Goal: Complete application form: Complete application form

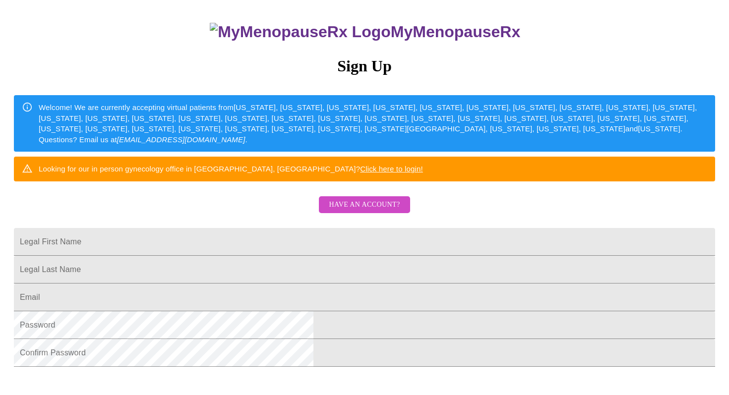
scroll to position [86, 0]
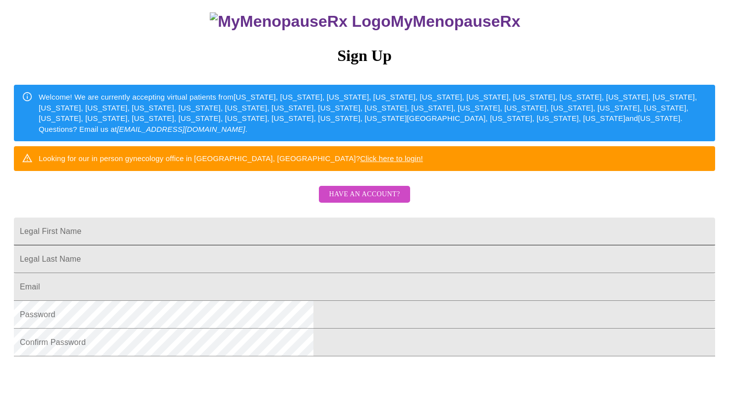
click at [363, 245] on input "Legal First Name" at bounding box center [364, 232] width 701 height 28
type input "anju"
click at [491, 273] on input "Legal First Name" at bounding box center [364, 259] width 701 height 28
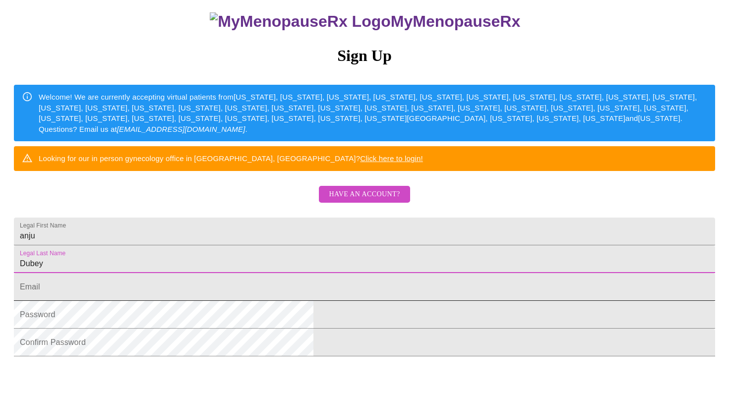
type input "Dubey"
click at [276, 301] on input "Legal First Name" at bounding box center [364, 287] width 701 height 28
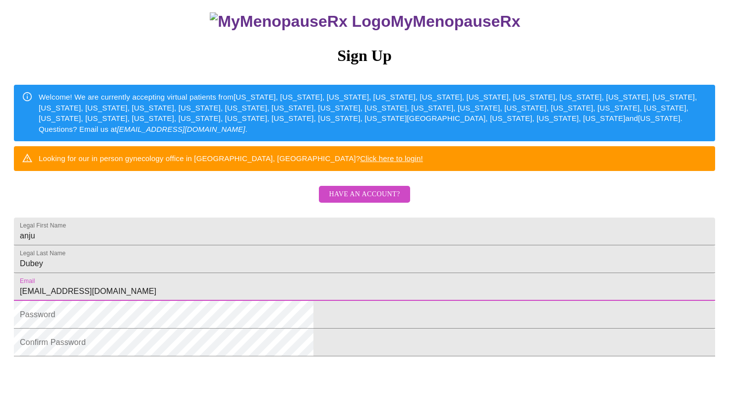
type input "[EMAIL_ADDRESS][DOMAIN_NAME]"
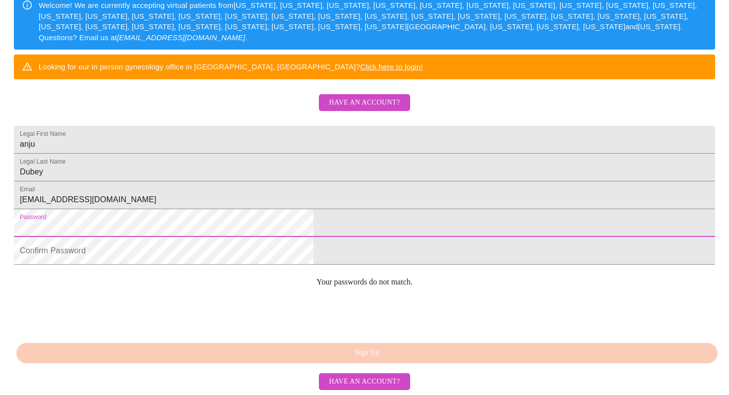
scroll to position [250, 0]
click at [203, 206] on html "MyMenopauseRx Sign Up Welcome! We are currently accepting virtual patients from…" at bounding box center [364, 63] width 729 height 482
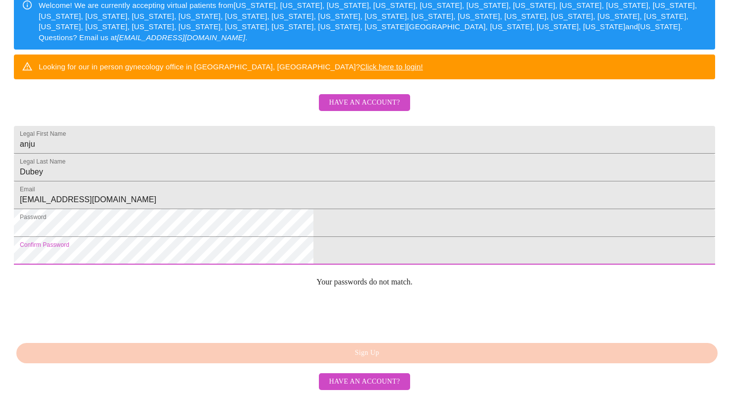
click at [324, 300] on div "MyMenopauseRx Sign Up Welcome! We are currently accepting virtual patients from…" at bounding box center [364, 102] width 721 height 395
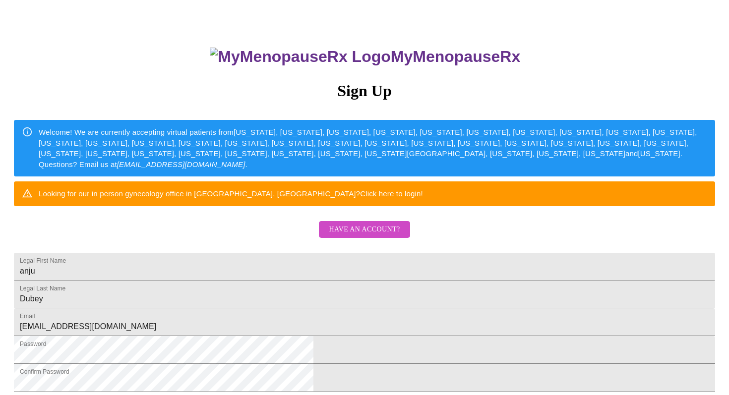
scroll to position [0, 0]
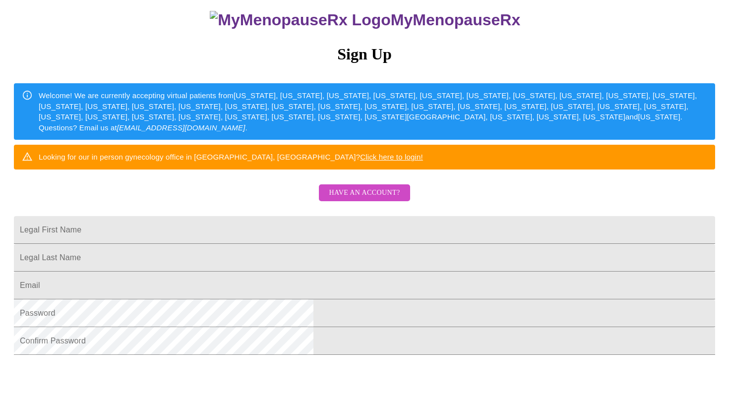
scroll to position [88, 0]
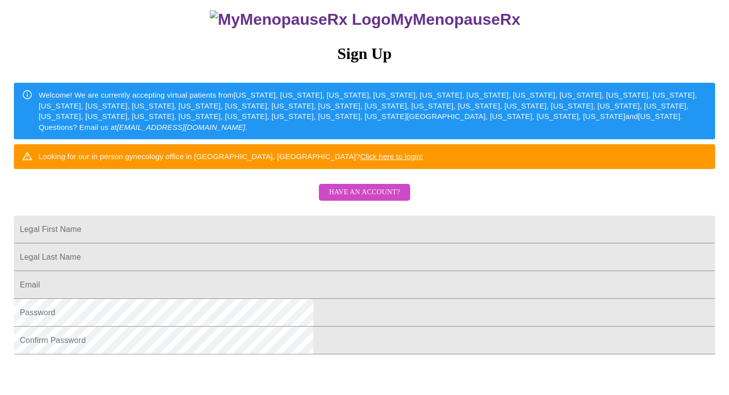
click at [371, 199] on span "Have an account?" at bounding box center [364, 192] width 71 height 12
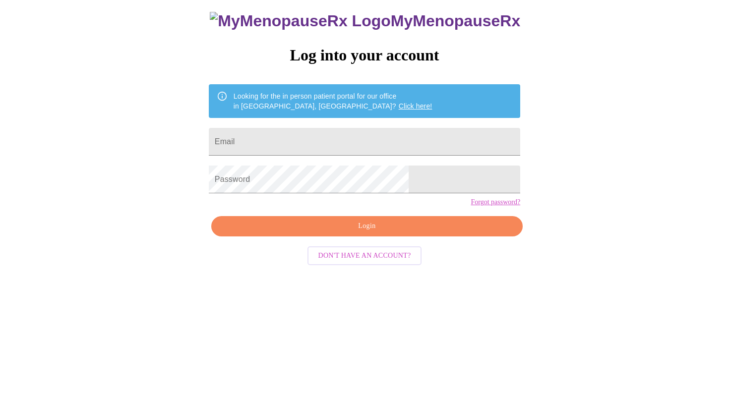
scroll to position [10, 0]
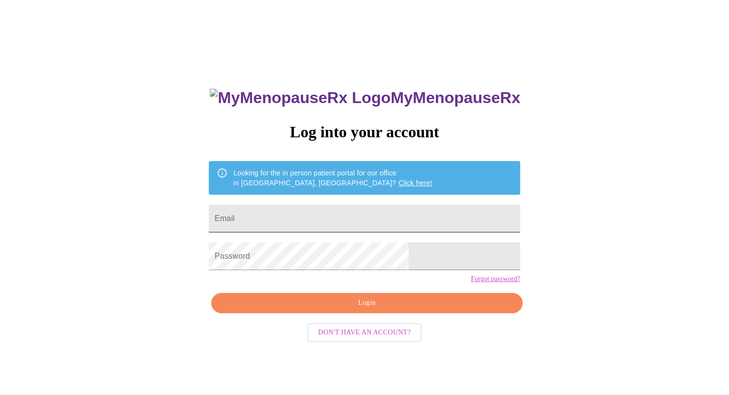
click at [336, 215] on input "Email" at bounding box center [364, 219] width 311 height 28
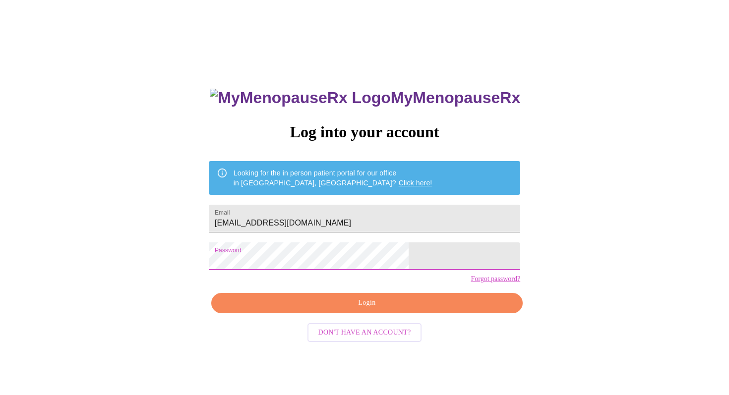
click at [384, 309] on span "Login" at bounding box center [367, 303] width 289 height 12
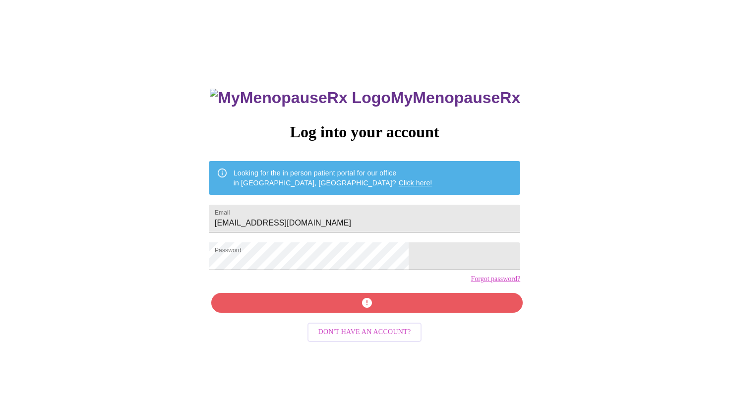
click at [366, 320] on div "MyMenopauseRx Log into your account Looking for the in person patient portal fo…" at bounding box center [364, 270] width 331 height 395
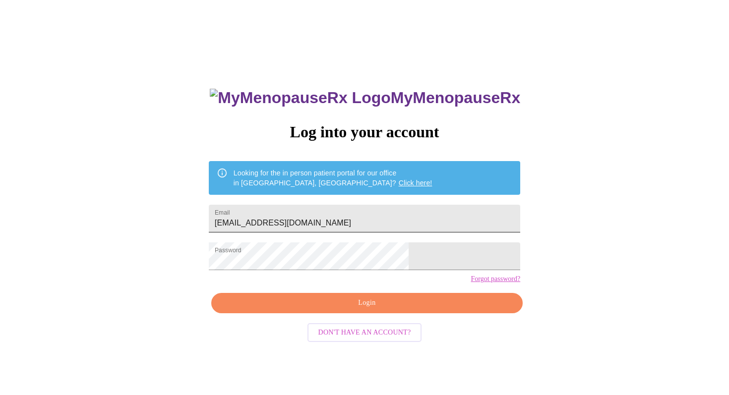
click at [366, 221] on input "shreyaspanishemail@gmaail.com" at bounding box center [364, 219] width 311 height 28
type input "[EMAIL_ADDRESS][DOMAIN_NAME]"
click at [363, 309] on span "Login" at bounding box center [367, 303] width 289 height 12
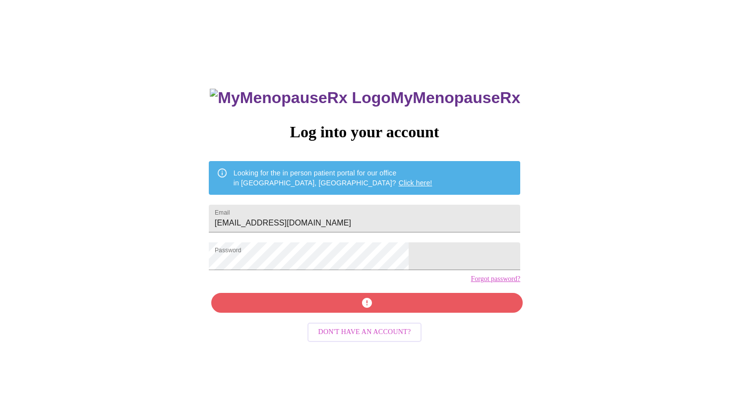
click at [366, 322] on div "MyMenopauseRx Log into your account Looking for the in person patient portal fo…" at bounding box center [364, 270] width 331 height 395
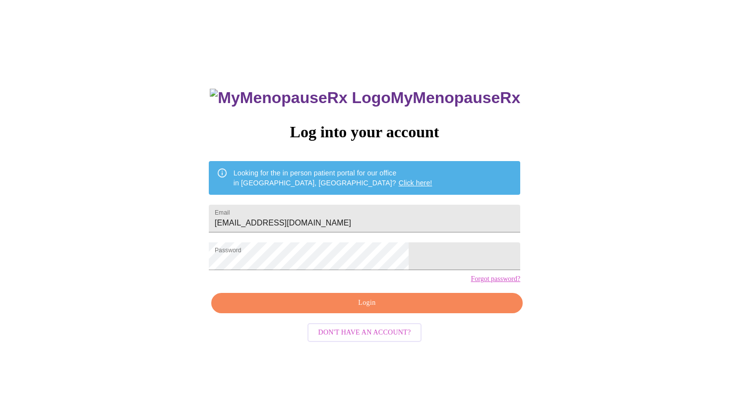
click at [370, 309] on span "Login" at bounding box center [367, 303] width 289 height 12
click at [369, 309] on span "Login" at bounding box center [367, 303] width 289 height 12
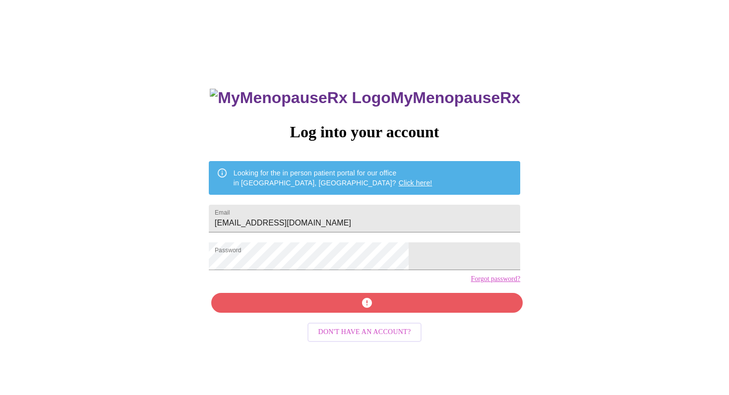
scroll to position [0, 0]
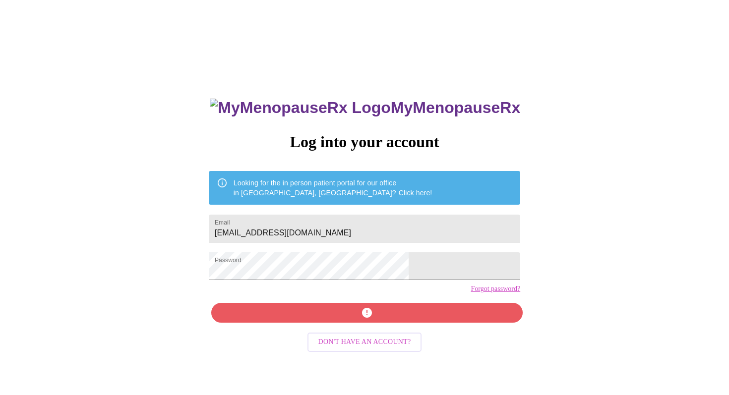
scroll to position [88, 0]
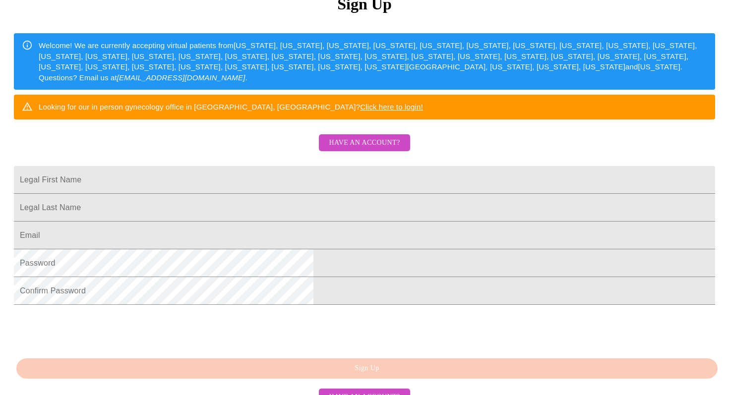
scroll to position [137, 0]
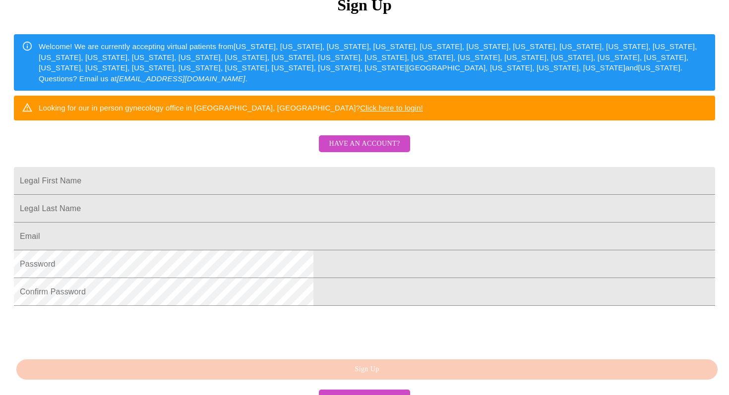
click at [369, 150] on span "Have an account?" at bounding box center [364, 144] width 71 height 12
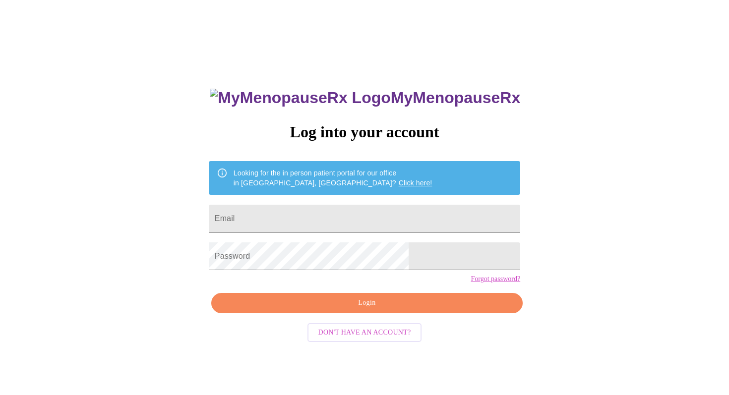
click at [306, 220] on input "Email" at bounding box center [364, 219] width 311 height 28
type input "shreyaspanishemail@gmail.com"
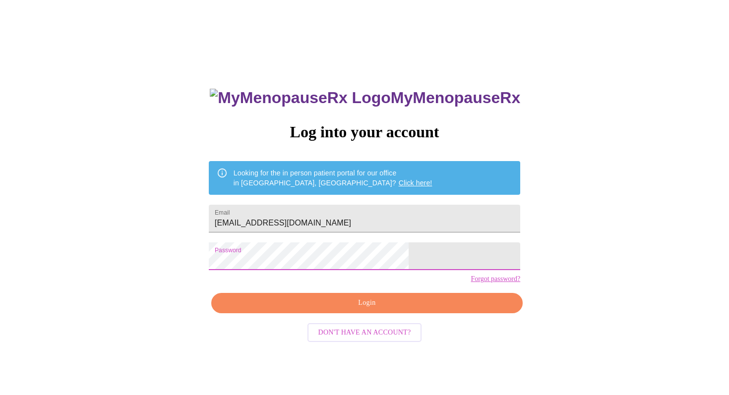
click at [384, 309] on span "Login" at bounding box center [367, 303] width 289 height 12
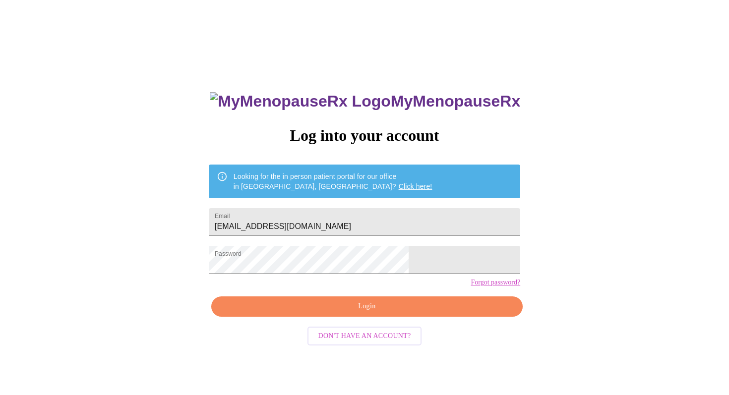
scroll to position [0, 0]
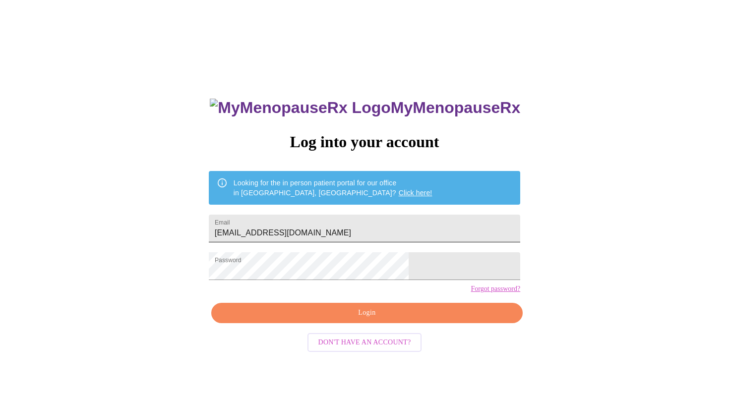
click at [400, 228] on input "shreyaspanishemail@gmail.com" at bounding box center [364, 229] width 311 height 28
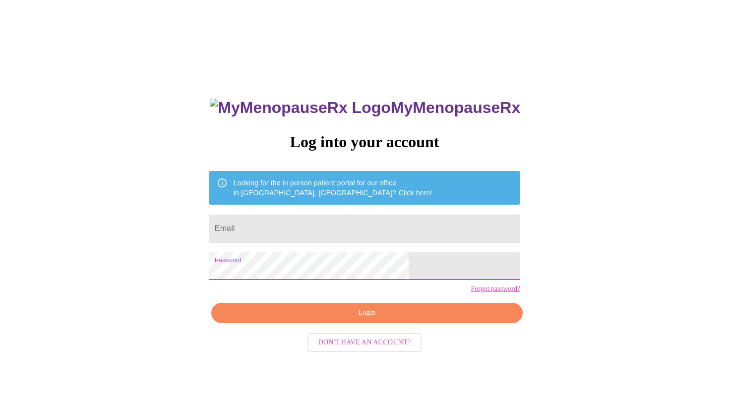
click at [531, 260] on div "MyMenopauseRx Log into your account Looking for the in person patient portal fo…" at bounding box center [364, 241] width 721 height 474
click at [402, 225] on input "Email" at bounding box center [364, 229] width 311 height 28
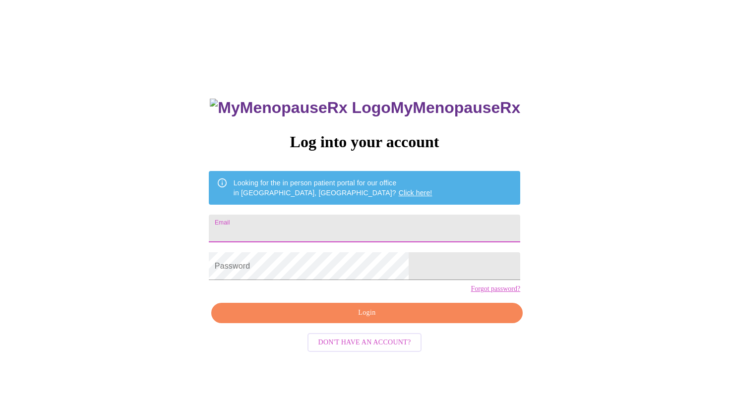
click at [540, 212] on div "MyMenopauseRx Log into your account Looking for the in person patient portal fo…" at bounding box center [364, 241] width 721 height 474
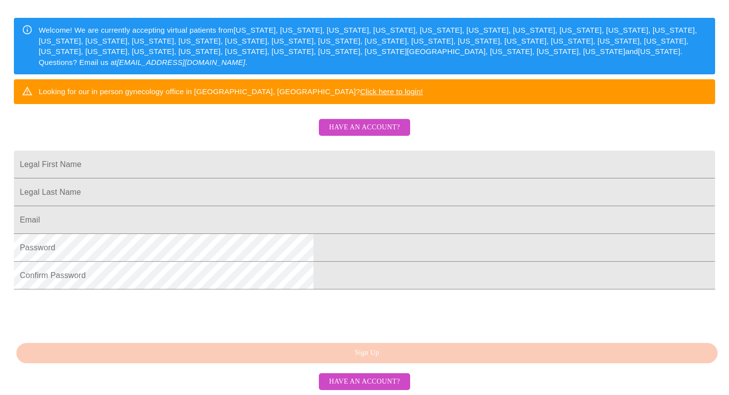
scroll to position [202, 0]
click at [346, 382] on span "Have an account?" at bounding box center [364, 382] width 71 height 12
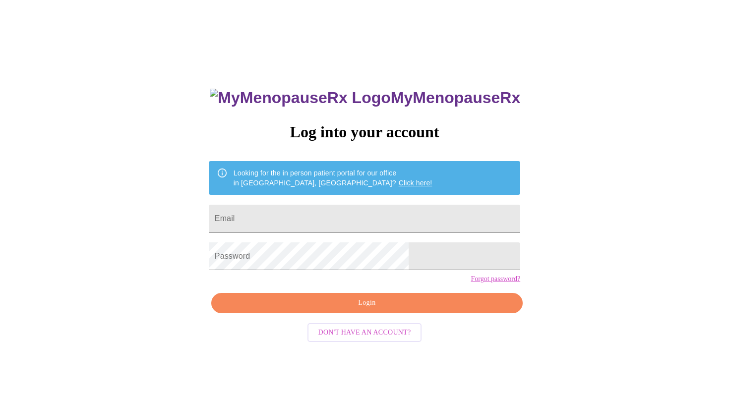
click at [345, 209] on input "Email" at bounding box center [364, 219] width 311 height 28
click at [573, 215] on div "MyMenopauseRx Log into your account Looking for the in person patient portal fo…" at bounding box center [364, 231] width 721 height 474
click at [352, 224] on input "Email" at bounding box center [364, 219] width 311 height 28
click at [549, 198] on div "MyMenopauseRx Log into your account Looking for the in person patient portal fo…" at bounding box center [364, 231] width 721 height 474
click at [654, 101] on div "MyMenopauseRx Log into your account Looking for the in person patient portal fo…" at bounding box center [364, 231] width 721 height 474
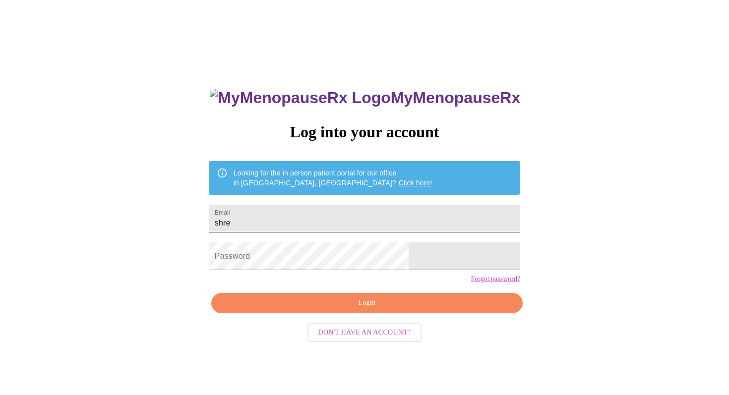
click at [307, 210] on input "shre" at bounding box center [364, 219] width 311 height 28
click at [295, 218] on input "shre" at bounding box center [364, 219] width 311 height 28
type input "shreyaspanisemail@gmail.com"
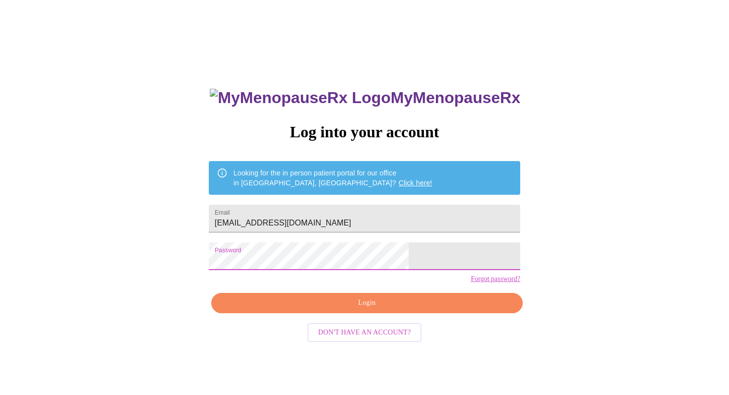
click at [365, 309] on span "Login" at bounding box center [367, 303] width 289 height 12
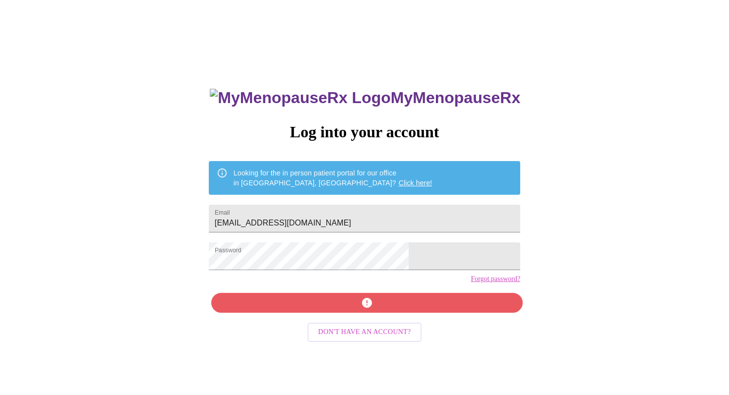
click at [369, 319] on div "MyMenopauseRx Log into your account Looking for the in person patient portal fo…" at bounding box center [364, 270] width 331 height 395
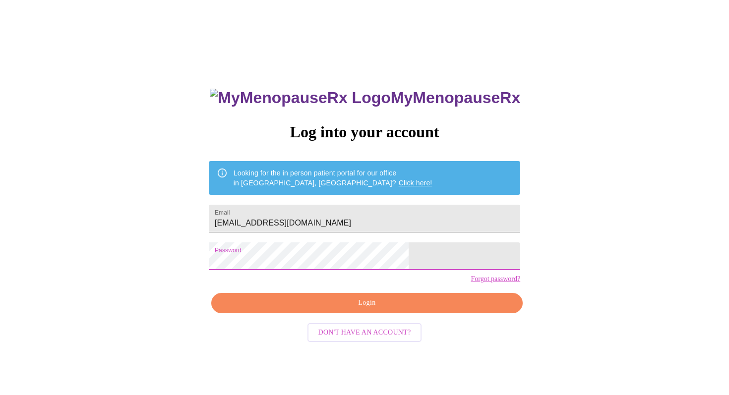
click at [360, 309] on span "Login" at bounding box center [367, 303] width 289 height 12
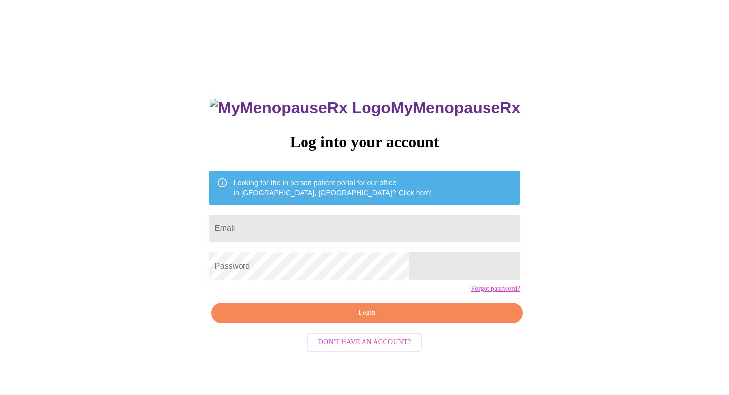
click at [342, 228] on input "Email" at bounding box center [364, 229] width 311 height 28
type input "[EMAIL_ADDRESS][DOMAIN_NAME]"
click at [373, 319] on span "Login" at bounding box center [367, 313] width 289 height 12
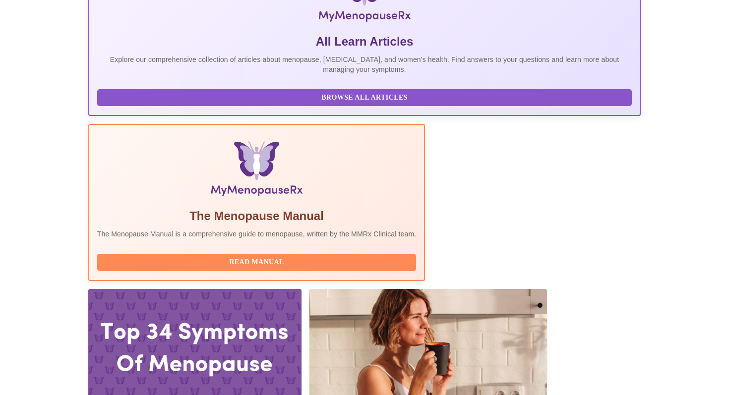
scroll to position [173, 0]
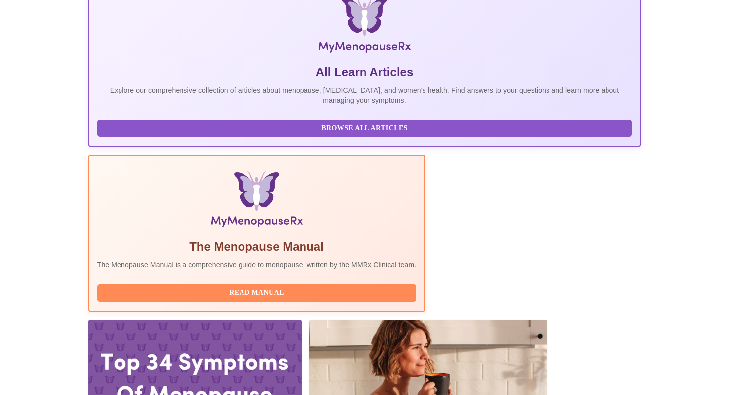
scroll to position [163, 0]
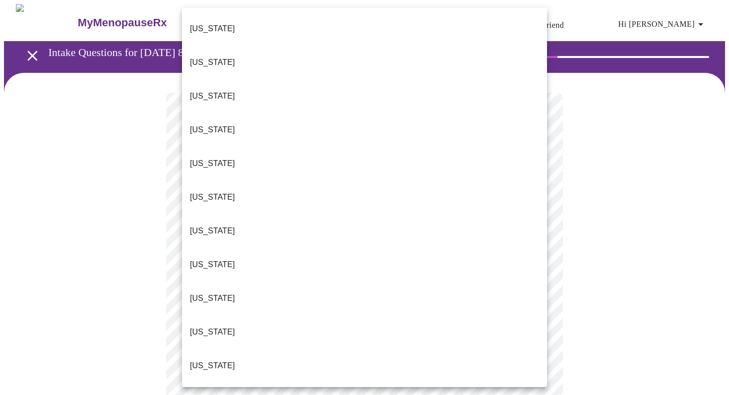
click at [207, 90] on p "[US_STATE]" at bounding box center [212, 96] width 45 height 12
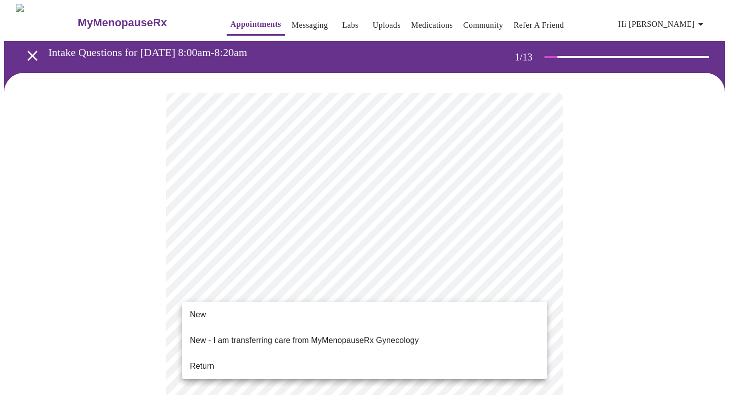
click at [209, 361] on span "Return" at bounding box center [202, 367] width 24 height 12
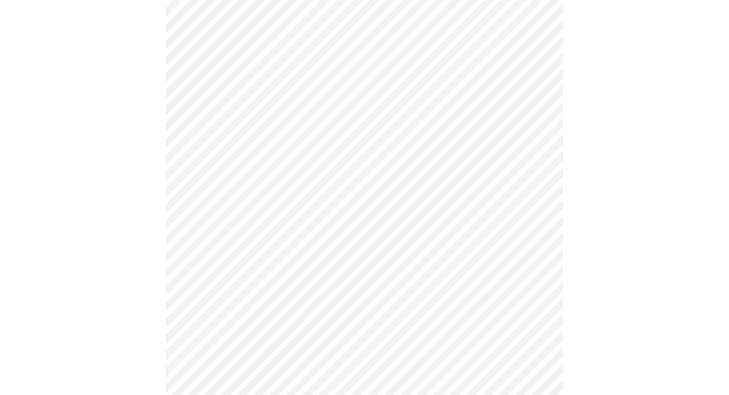
scroll to position [571, 0]
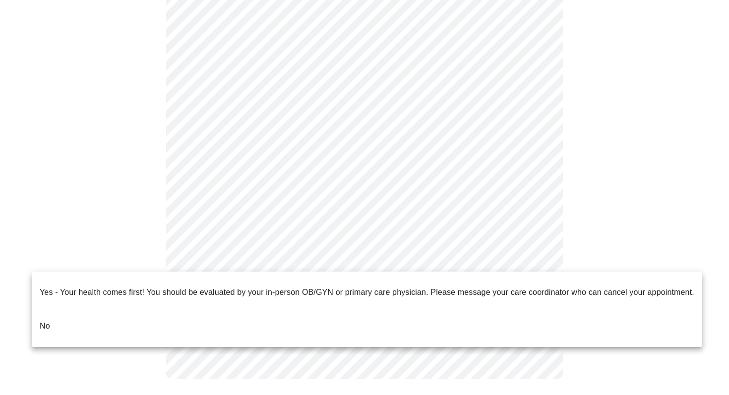
click at [162, 309] on li "No" at bounding box center [367, 326] width 670 height 34
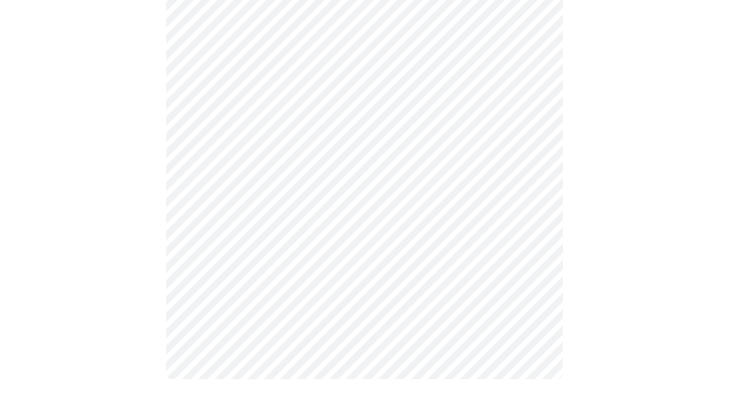
scroll to position [0, 0]
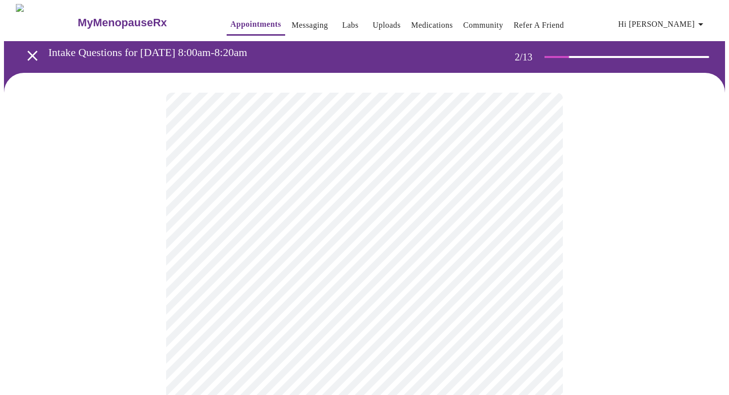
click at [539, 202] on body "MyMenopauseRx Appointments Messaging Labs Uploads Medications Community Refer a…" at bounding box center [364, 348] width 721 height 688
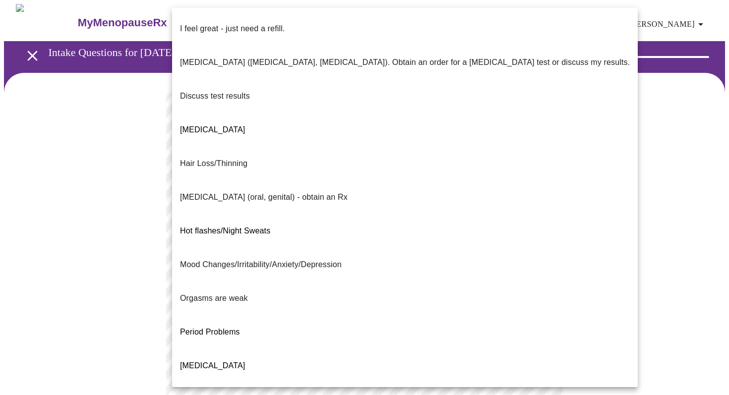
click at [245, 23] on p "I feel great - just need a refill." at bounding box center [232, 29] width 105 height 12
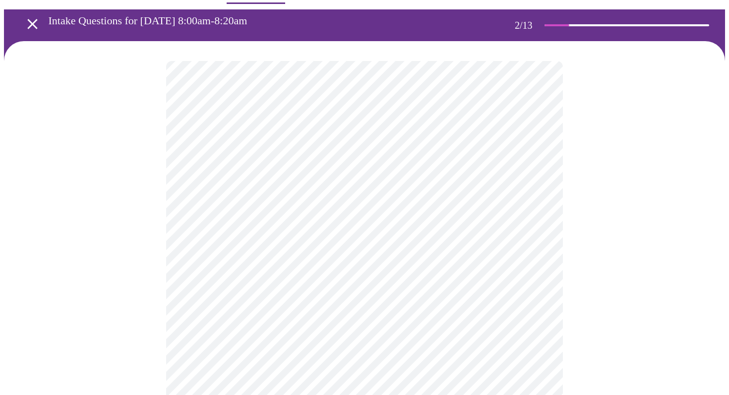
scroll to position [47, 0]
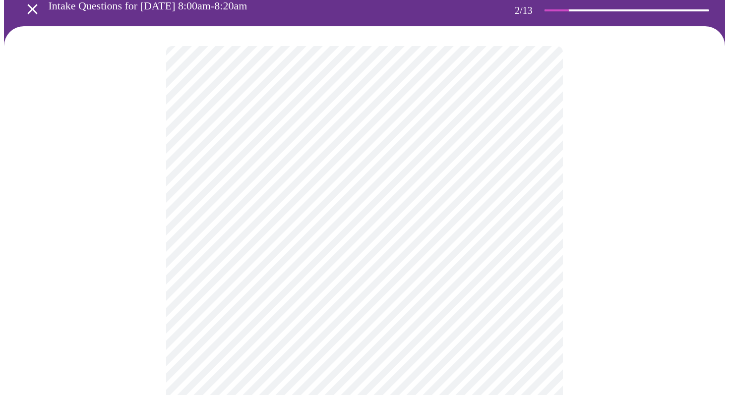
click at [538, 243] on body "MyMenopauseRx Appointments Messaging Labs Uploads Medications Community Refer a…" at bounding box center [364, 298] width 721 height 682
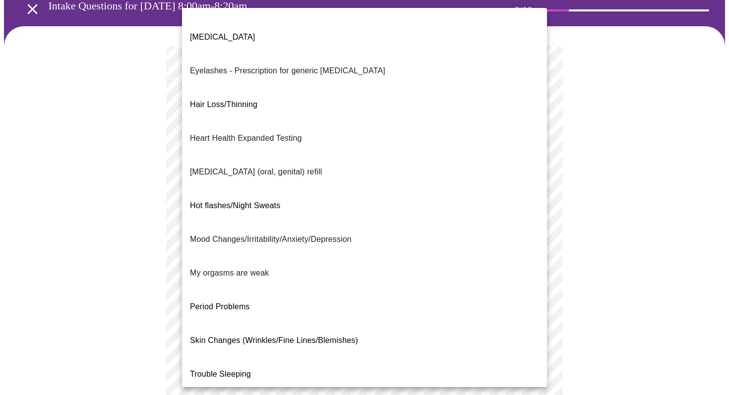
scroll to position [92, 0]
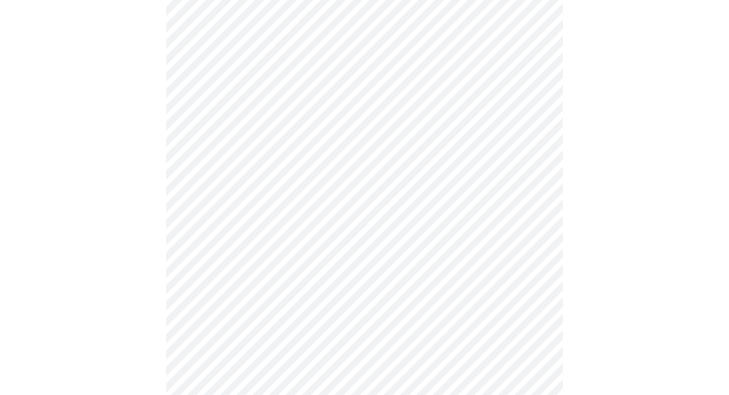
scroll to position [140, 0]
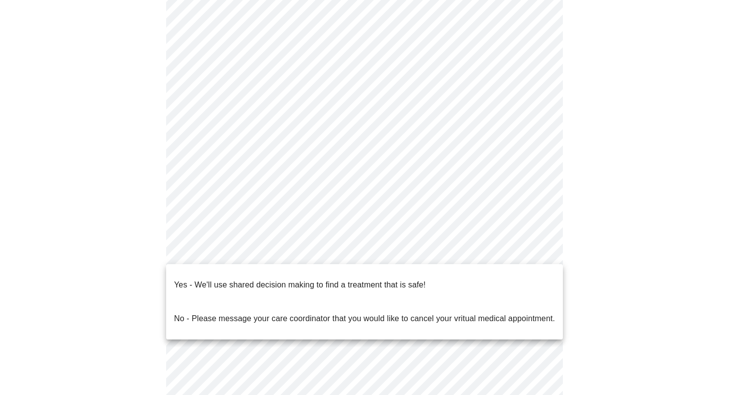
click at [538, 248] on body "MyMenopauseRx Appointments Messaging Labs Uploads Medications Community Refer a…" at bounding box center [364, 202] width 721 height 676
click at [236, 279] on p "Yes - We'll use shared decision making to find a treatment that is safe!" at bounding box center [299, 285] width 251 height 12
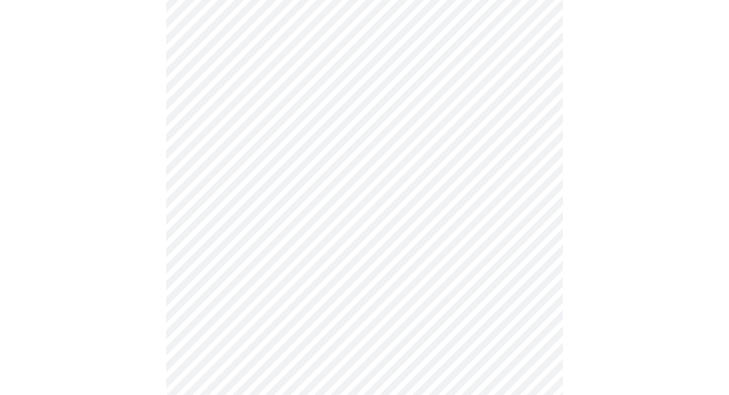
scroll to position [0, 0]
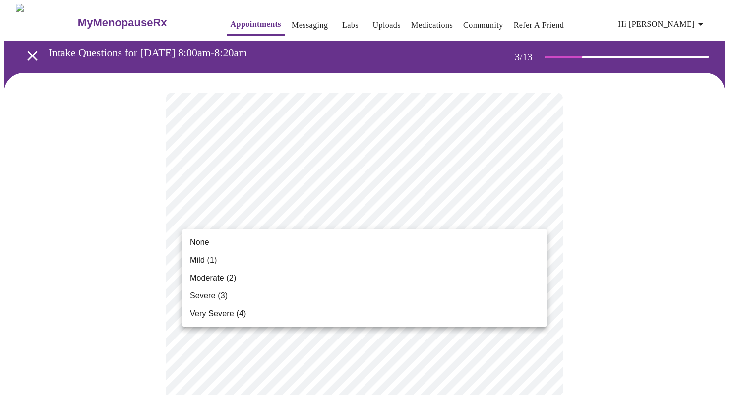
click at [197, 242] on span "None" at bounding box center [199, 243] width 19 height 12
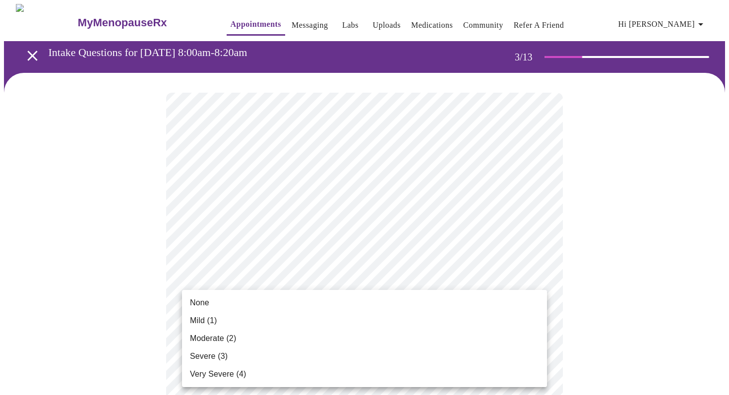
click at [198, 300] on span "None" at bounding box center [199, 303] width 19 height 12
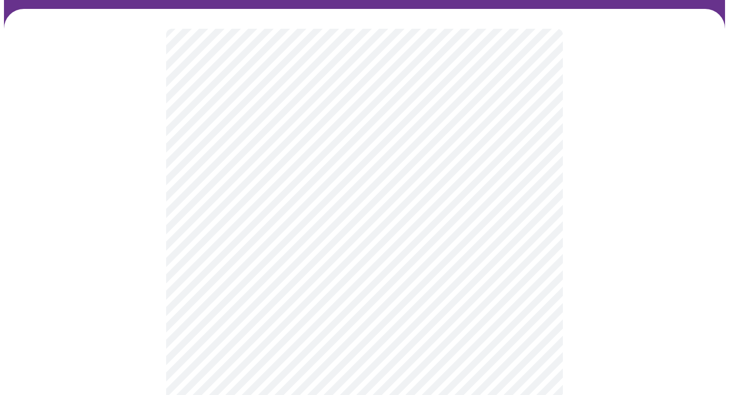
scroll to position [65, 0]
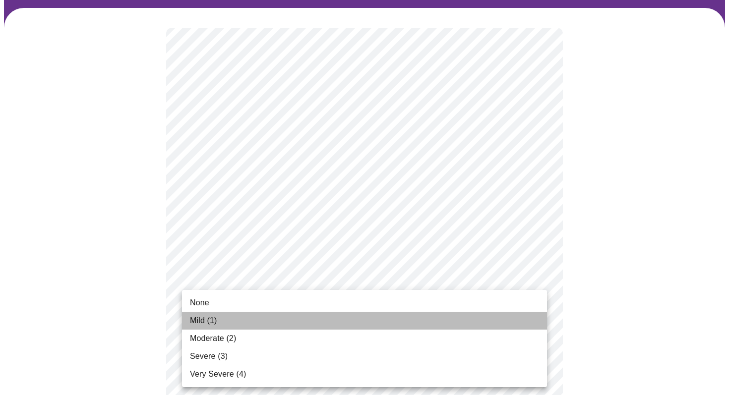
click at [251, 325] on li "Mild (1)" at bounding box center [364, 321] width 365 height 18
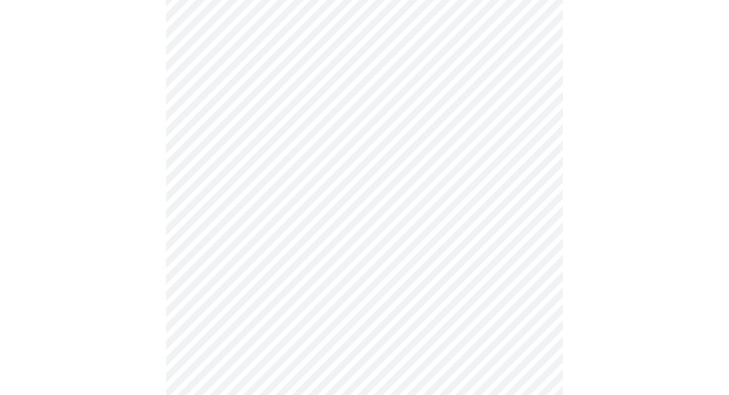
scroll to position [206, 0]
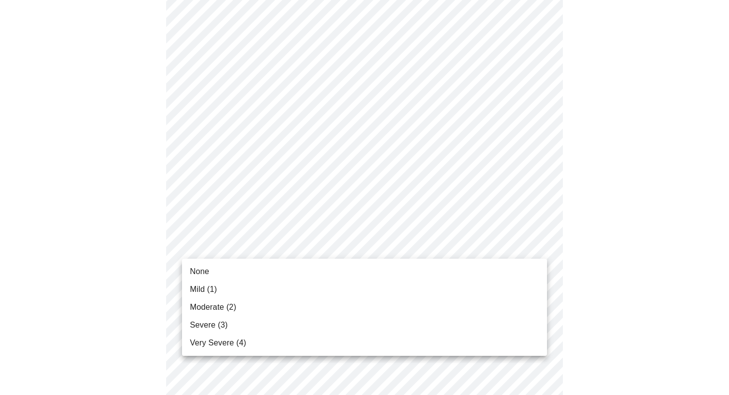
click at [362, 268] on li "None" at bounding box center [364, 272] width 365 height 18
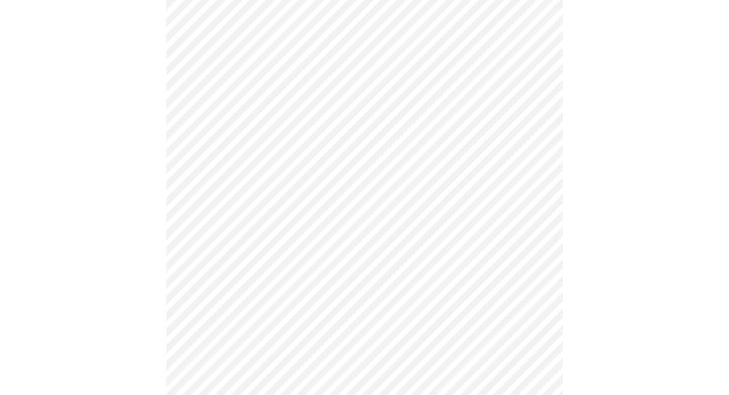
scroll to position [254, 0]
click at [538, 261] on body "MyMenopauseRx Appointments Messaging Labs Uploads Medications Community Refer a…" at bounding box center [364, 382] width 721 height 1264
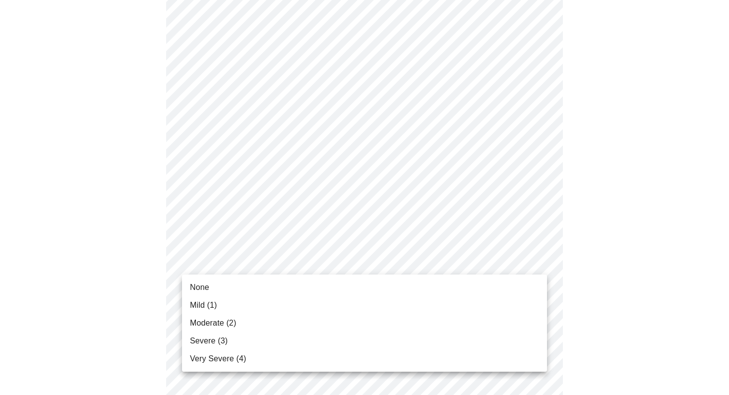
click at [276, 281] on li "None" at bounding box center [364, 288] width 365 height 18
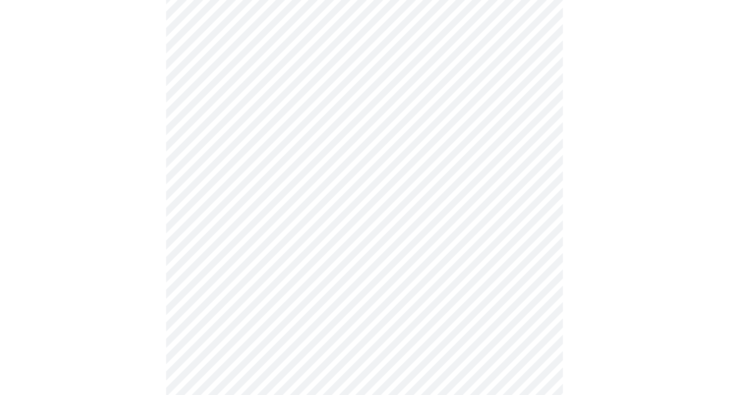
scroll to position [327, 0]
click at [539, 252] on body "MyMenopauseRx Appointments Messaging Labs Uploads Medications Community Refer a…" at bounding box center [364, 302] width 721 height 1250
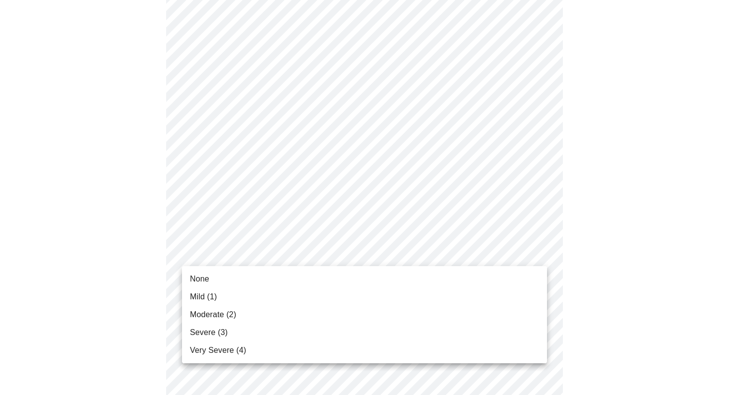
click at [248, 277] on li "None" at bounding box center [364, 279] width 365 height 18
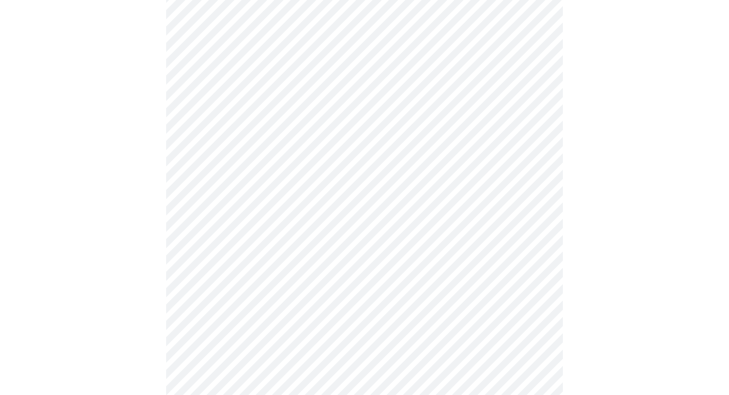
scroll to position [394, 0]
click at [537, 262] on body "MyMenopauseRx Appointments Messaging Labs Uploads Medications Community Refer a…" at bounding box center [364, 228] width 721 height 1236
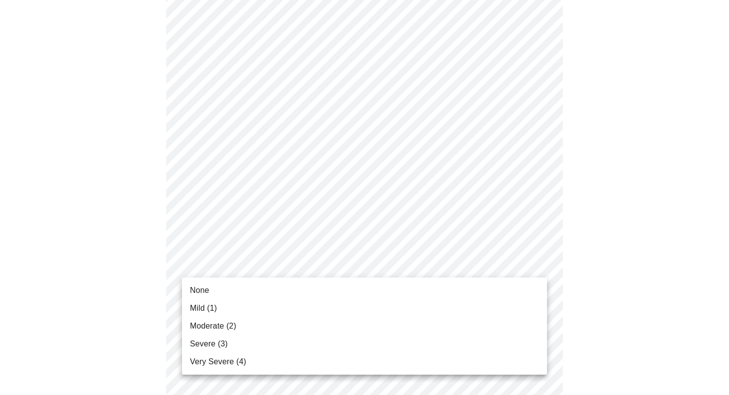
click at [312, 303] on li "Mild (1)" at bounding box center [364, 309] width 365 height 18
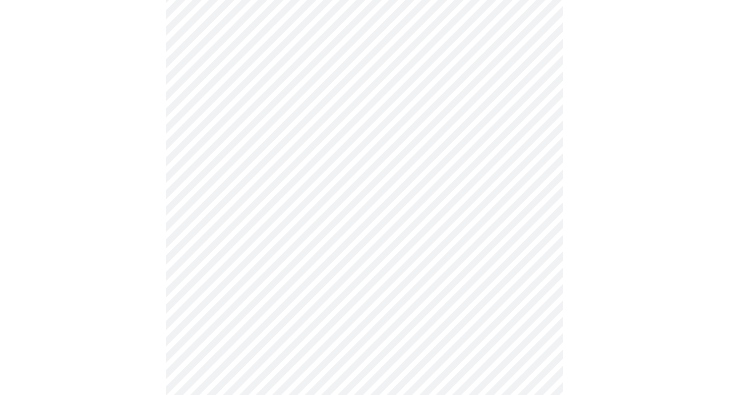
scroll to position [460, 0]
click at [538, 273] on body "MyMenopauseRx Appointments Messaging Labs Uploads Medications Community Refer a…" at bounding box center [364, 155] width 721 height 1222
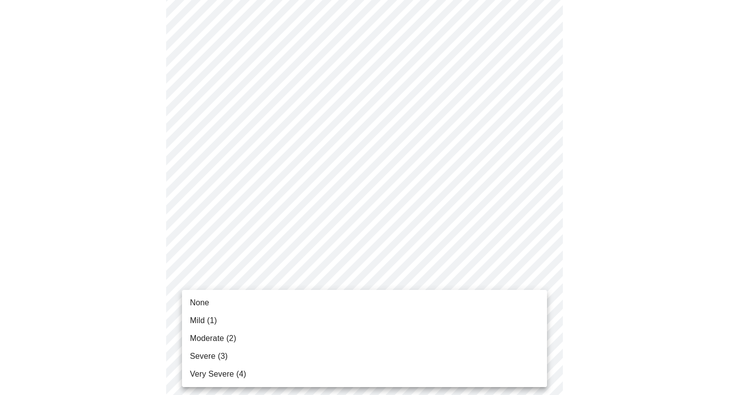
click at [278, 319] on li "Mild (1)" at bounding box center [364, 321] width 365 height 18
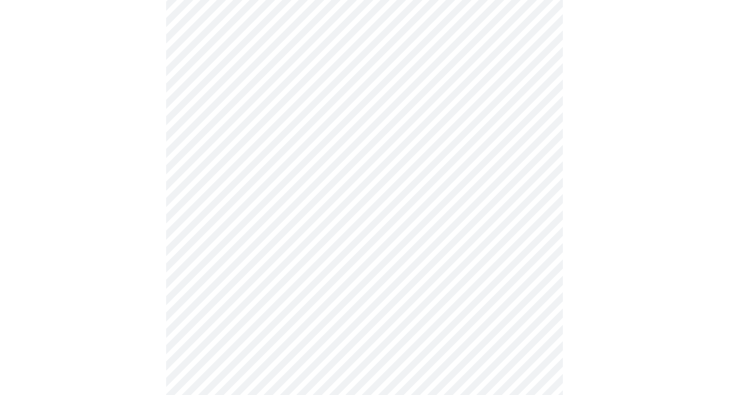
scroll to position [579, 0]
click at [536, 234] on body "MyMenopauseRx Appointments Messaging Labs Uploads Medications Community Refer a…" at bounding box center [364, 29] width 721 height 1208
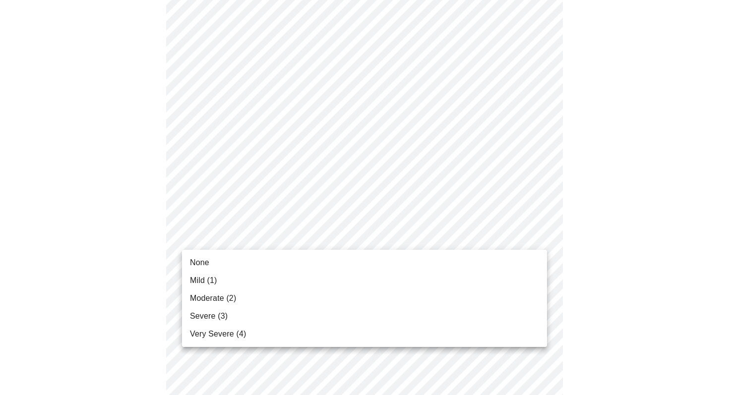
click at [389, 257] on li "None" at bounding box center [364, 263] width 365 height 18
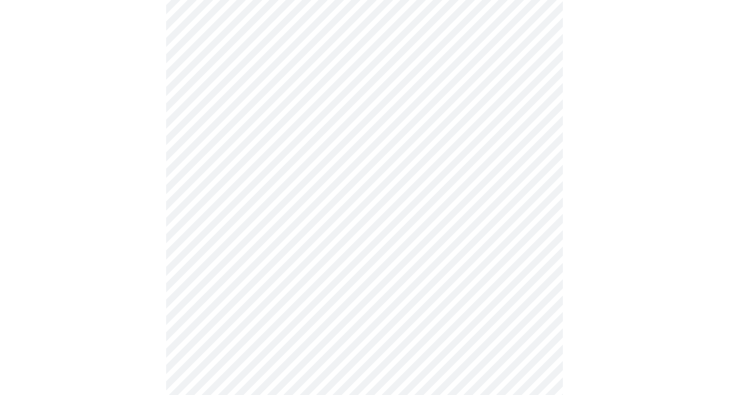
scroll to position [631, 0]
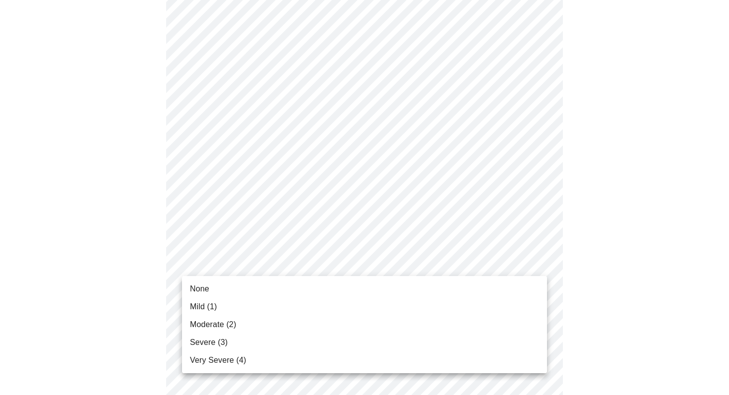
click at [356, 325] on li "Moderate (2)" at bounding box center [364, 325] width 365 height 18
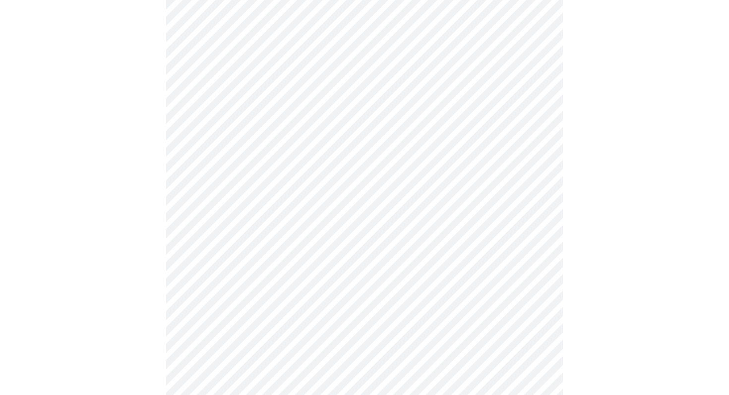
scroll to position [746, 0]
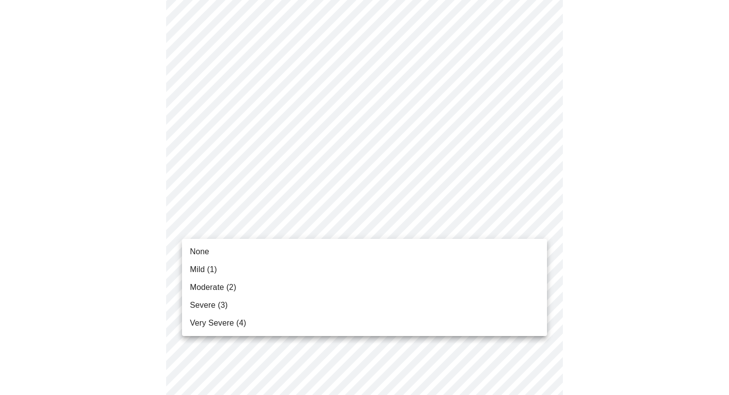
click at [424, 268] on li "Mild (1)" at bounding box center [364, 270] width 365 height 18
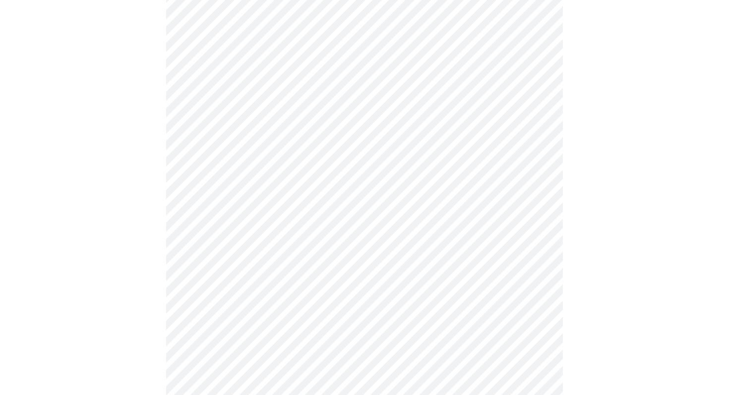
scroll to position [391, 0]
click at [317, 208] on body "MyMenopauseRx Appointments Messaging Labs Uploads Medications Community Refer a…" at bounding box center [364, 102] width 721 height 979
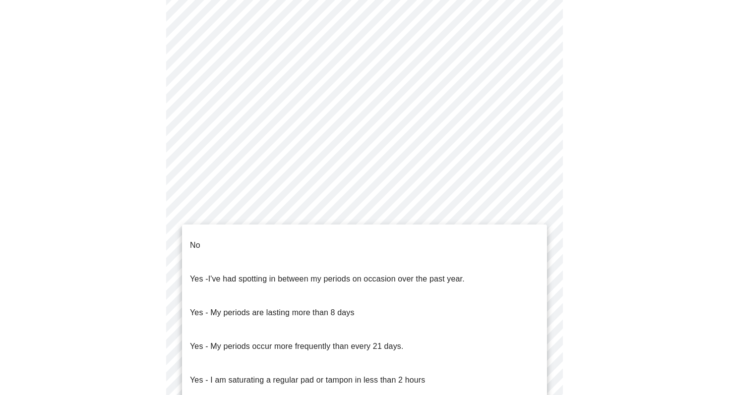
click at [221, 237] on li "No" at bounding box center [364, 246] width 365 height 34
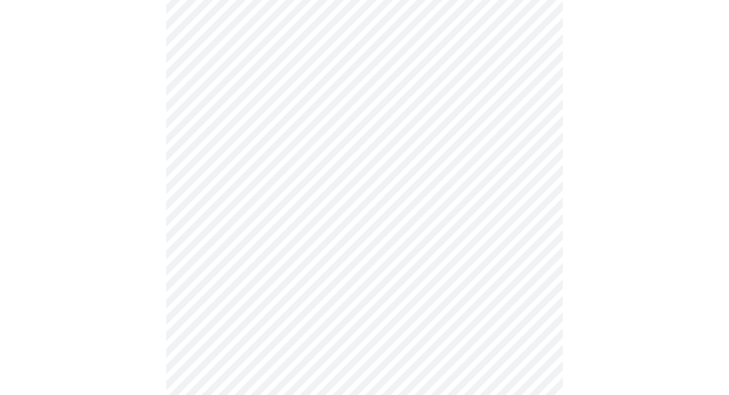
scroll to position [449, 0]
click at [534, 226] on body "MyMenopauseRx Appointments Messaging Labs Uploads Medications Community Refer a…" at bounding box center [364, 41] width 721 height 973
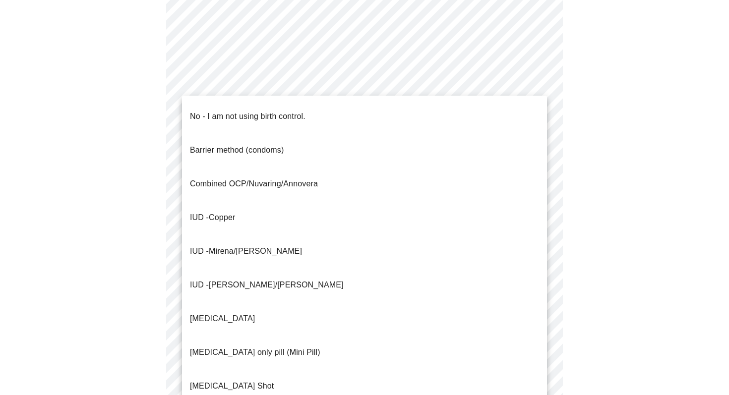
click at [246, 111] on p "No - I am not using birth control." at bounding box center [248, 117] width 116 height 12
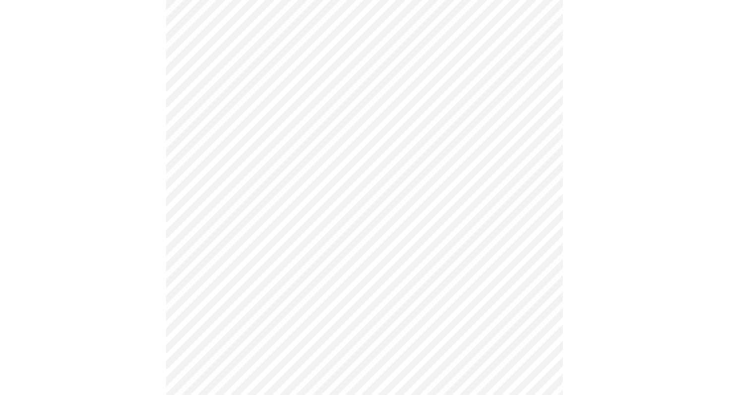
scroll to position [551, 0]
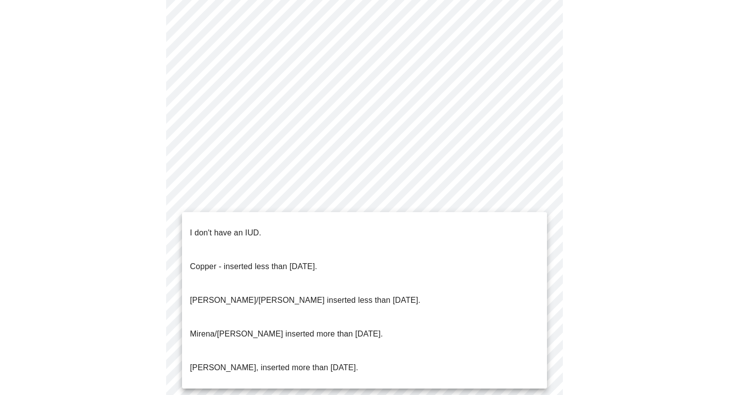
click at [259, 227] on p "I don't have an IUD." at bounding box center [225, 233] width 71 height 12
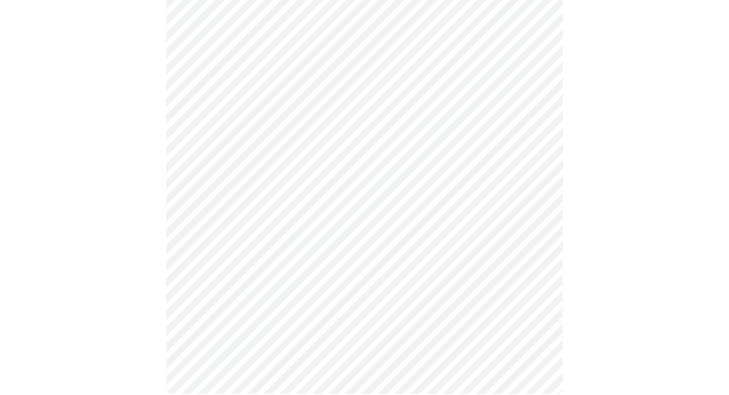
scroll to position [566, 0]
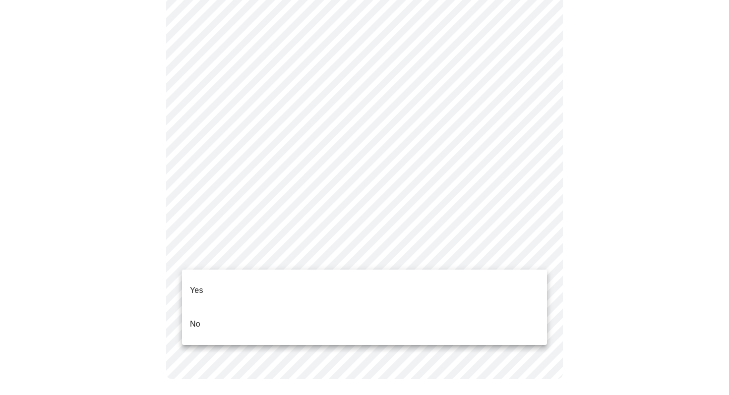
click at [190, 285] on p "Yes" at bounding box center [196, 291] width 13 height 12
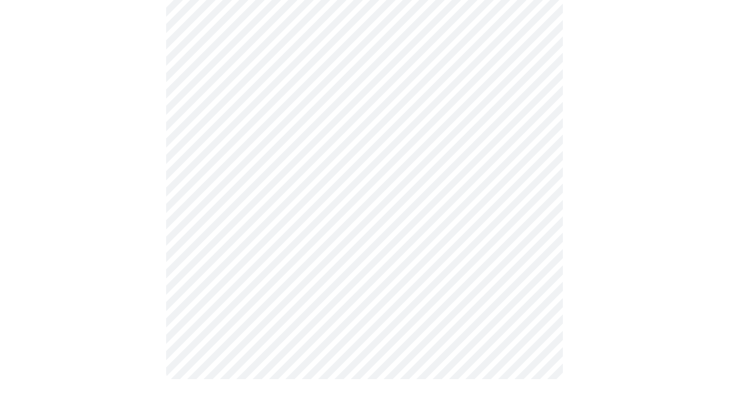
scroll to position [0, 0]
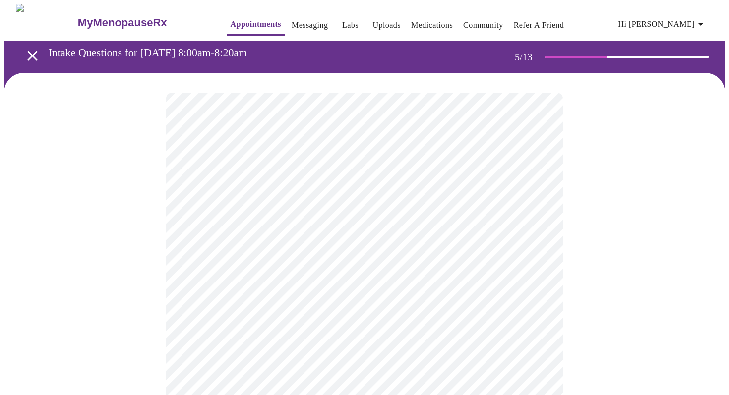
click at [361, 255] on body "MyMenopauseRx Appointments Messaging Labs Uploads Medications Community Refer a…" at bounding box center [364, 373] width 721 height 739
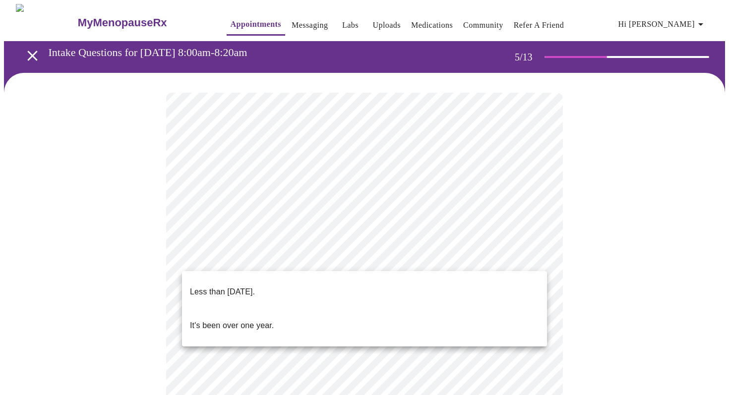
click at [227, 286] on p "Less than [DATE]." at bounding box center [222, 292] width 65 height 12
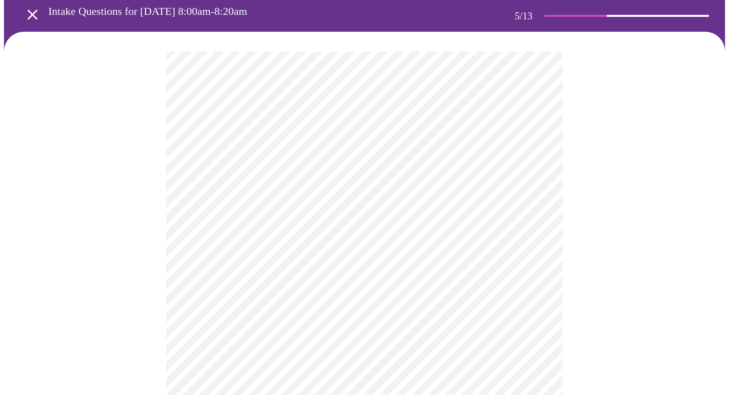
scroll to position [55, 0]
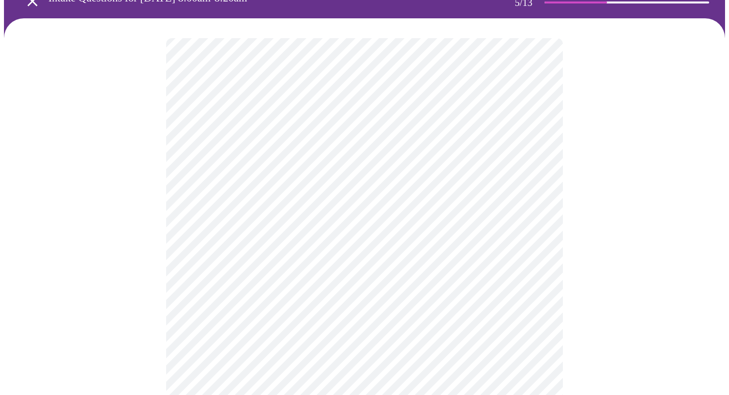
click at [310, 288] on body "MyMenopauseRx Appointments Messaging Labs Uploads Medications Community Refer a…" at bounding box center [364, 315] width 721 height 733
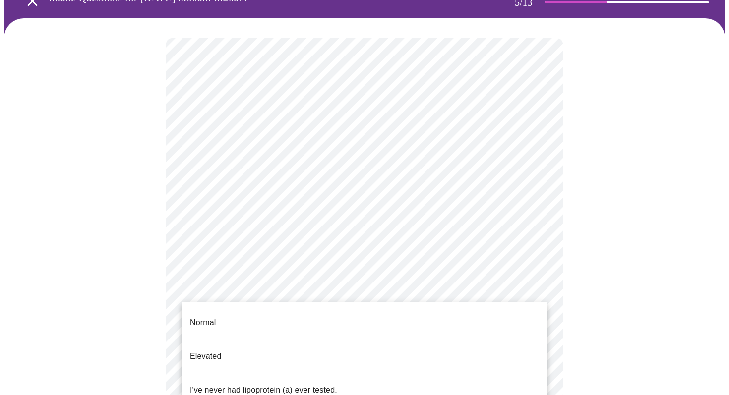
click at [237, 384] on p "I've never had lipoprotein (a) ever tested." at bounding box center [263, 390] width 147 height 12
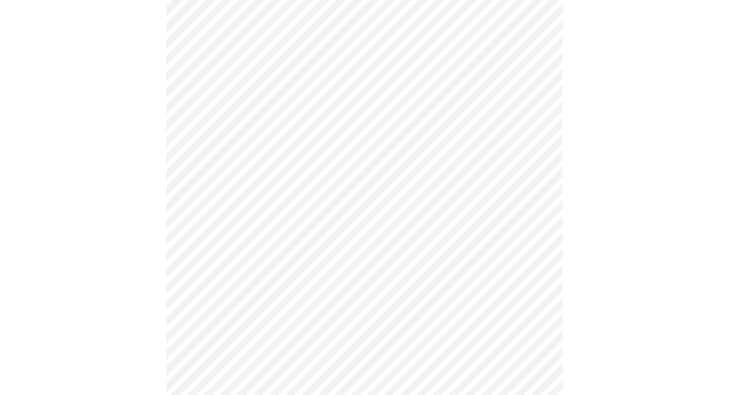
scroll to position [254, 0]
click at [159, 262] on div at bounding box center [364, 147] width 721 height 659
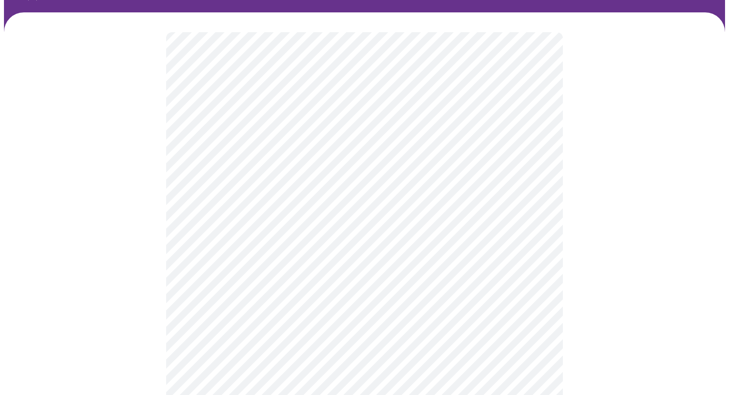
scroll to position [74, 0]
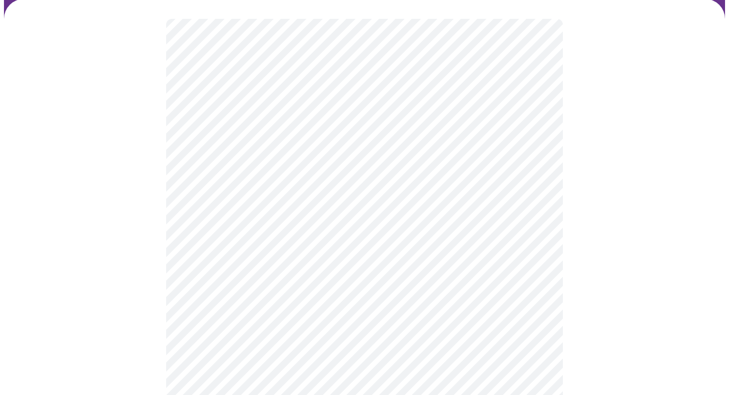
click at [300, 212] on body "MyMenopauseRx Appointments Messaging Labs Uploads Medications Community Refer a…" at bounding box center [364, 188] width 721 height 516
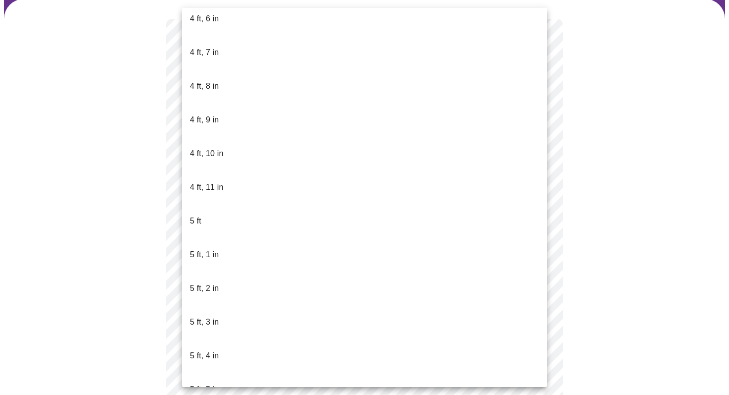
scroll to position [615, 0]
click at [198, 318] on p "5 ft, 3 in" at bounding box center [204, 324] width 29 height 12
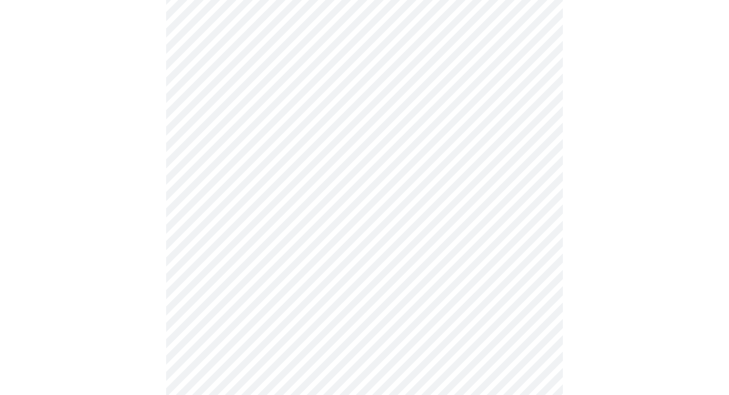
scroll to position [2551, 0]
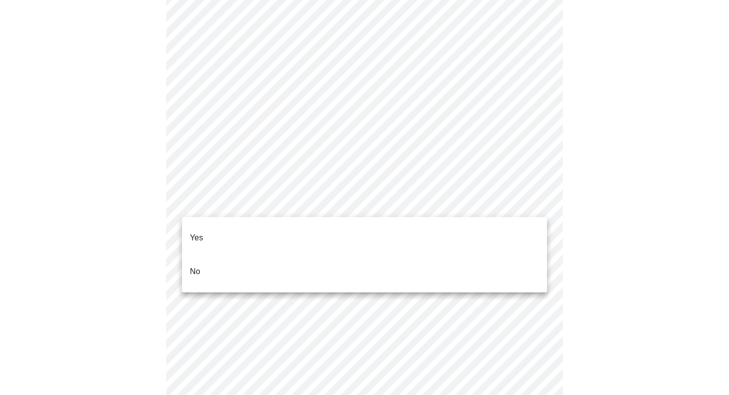
click at [358, 263] on li "No" at bounding box center [364, 272] width 365 height 34
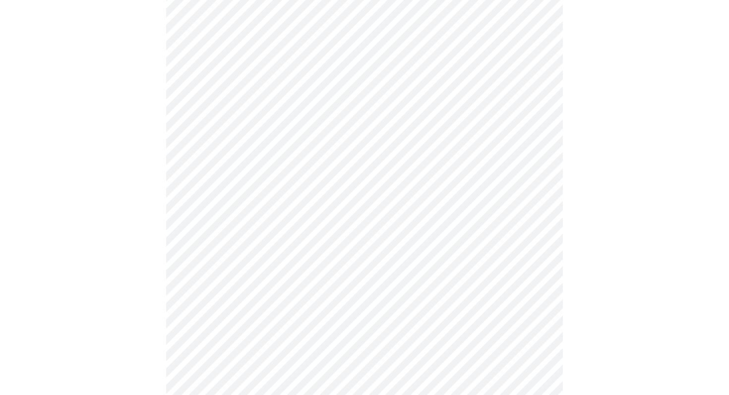
scroll to position [801, 0]
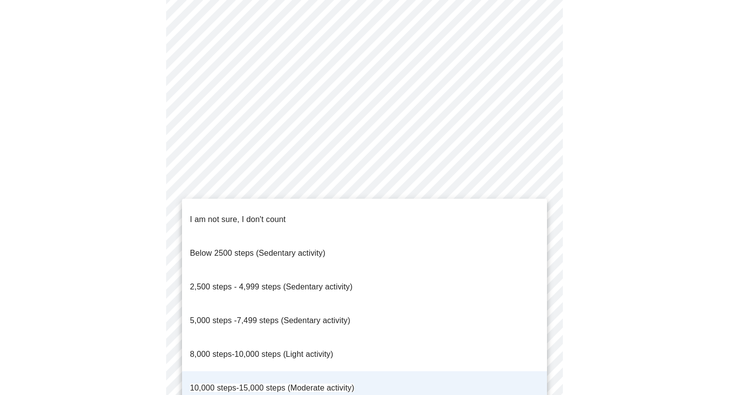
click at [329, 350] on span "8,000 steps-10,000 steps (Light activity)" at bounding box center [261, 354] width 143 height 8
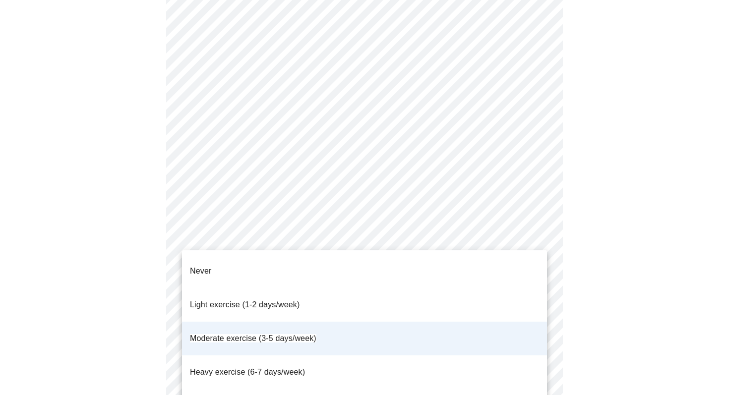
click at [301, 334] on span "Moderate exercise (3-5 days/week)" at bounding box center [253, 338] width 126 height 8
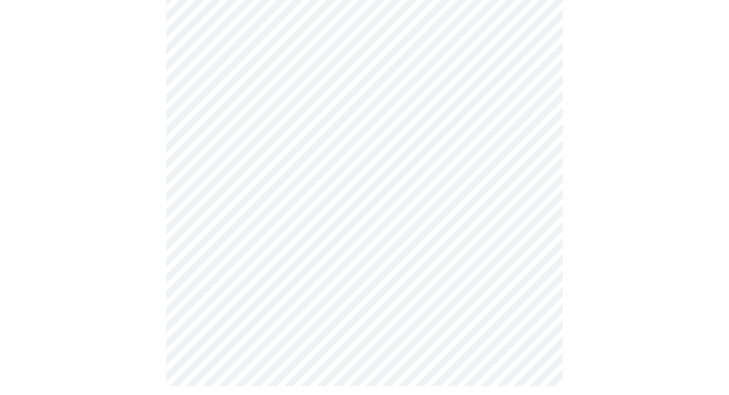
scroll to position [480, 0]
